Goal: Navigation & Orientation: Find specific page/section

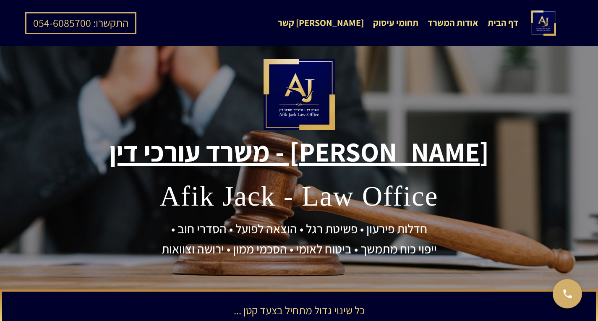
drag, startPoint x: 450, startPoint y: 139, endPoint x: 452, endPoint y: 144, distance: 5.3
click at [452, 144] on div at bounding box center [299, 168] width 598 height 244
click at [493, 26] on div "דף הבית" at bounding box center [503, 23] width 31 height 15
click at [540, 31] on img at bounding box center [543, 22] width 25 height 25
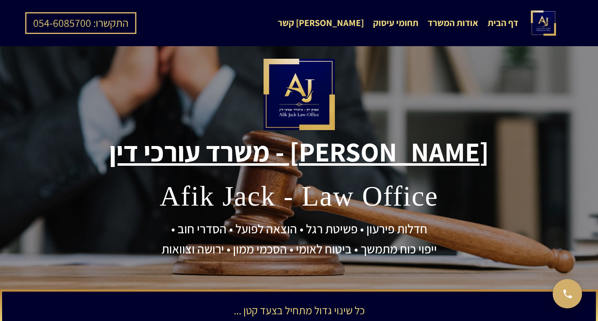
click at [370, 20] on nav "דף הבית אודות המשרד תחומי עיסוק [PERSON_NAME] קשר" at bounding box center [394, 23] width 250 height 15
click at [354, 25] on div "[PERSON_NAME] קשר" at bounding box center [321, 23] width 86 height 15
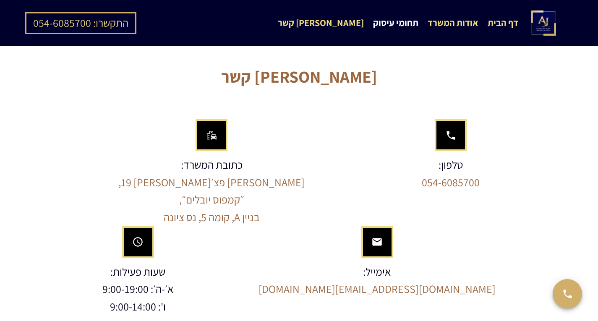
click at [382, 26] on div "תחומי עיסוק" at bounding box center [395, 23] width 45 height 15
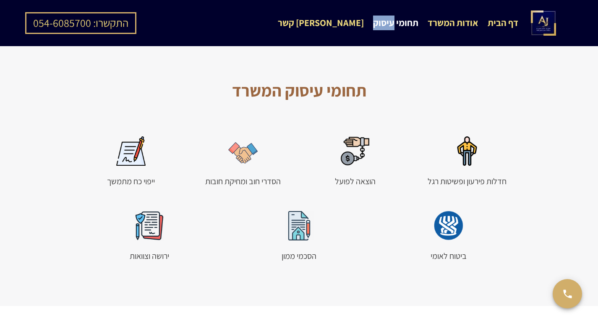
scroll to position [682, 0]
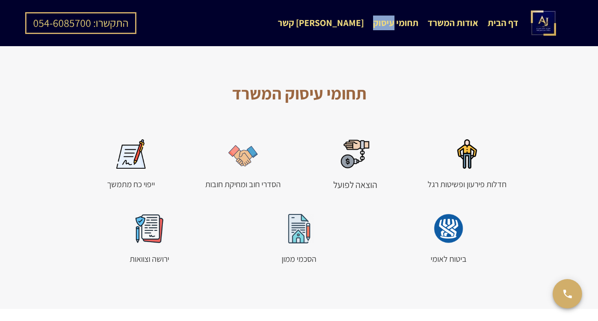
click at [355, 144] on img at bounding box center [355, 153] width 29 height 29
click at [77, 31] on div "התקשרו: 054-6085700" at bounding box center [80, 23] width 95 height 18
click at [382, 25] on div "תחומי עיסוק" at bounding box center [395, 23] width 45 height 15
click at [365, 29] on nav "דף הבית אודות המשרד תחומי עיסוק [PERSON_NAME] קשר" at bounding box center [394, 23] width 250 height 15
drag, startPoint x: 357, startPoint y: 27, endPoint x: 389, endPoint y: 19, distance: 32.9
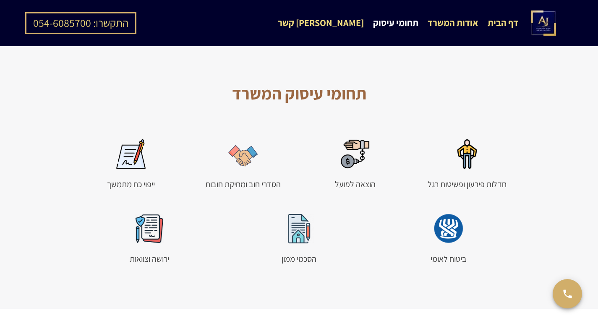
click at [358, 26] on div "[PERSON_NAME] קשר" at bounding box center [321, 23] width 86 height 15
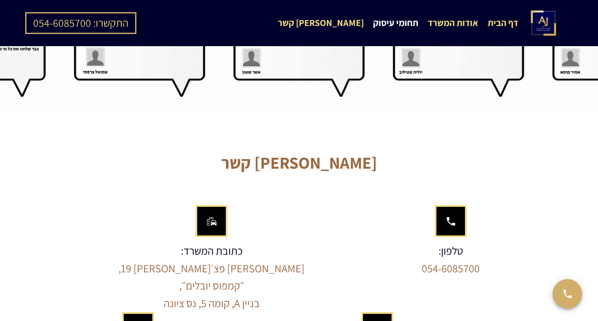
click at [391, 19] on div "תחומי עיסוק" at bounding box center [395, 23] width 45 height 15
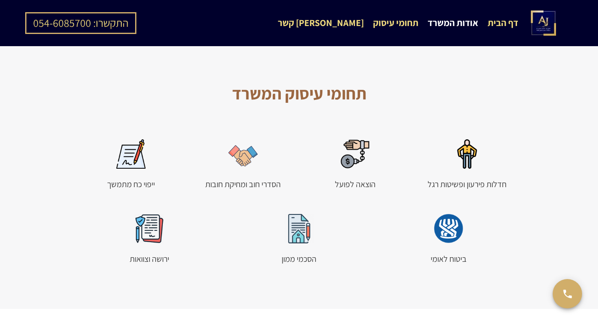
click at [434, 29] on div "אודות המשרד" at bounding box center [453, 23] width 51 height 15
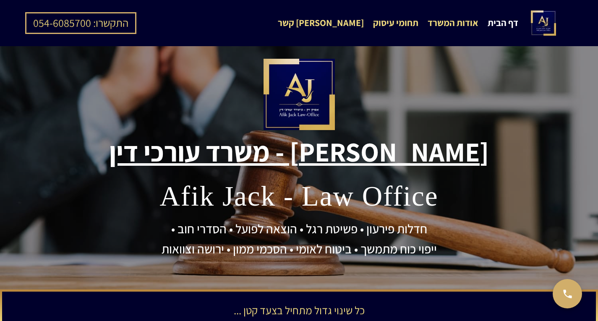
click at [489, 26] on div "דף הבית" at bounding box center [503, 23] width 31 height 15
